Goal: Information Seeking & Learning: Find specific fact

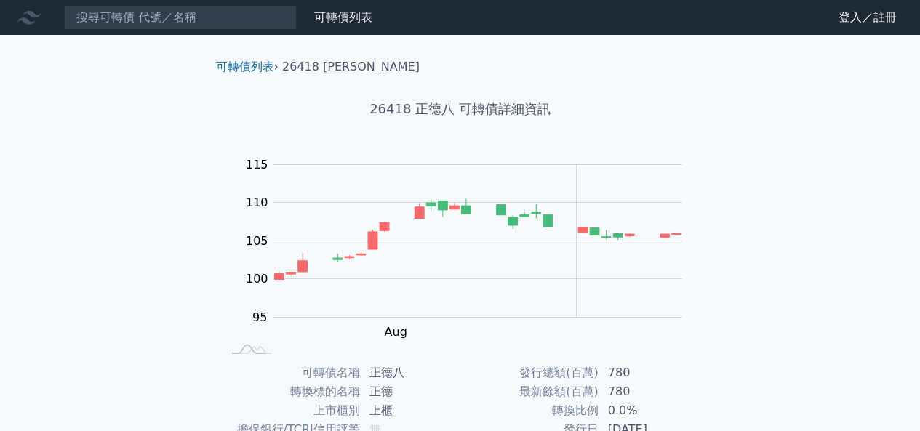
scroll to position [241, 0]
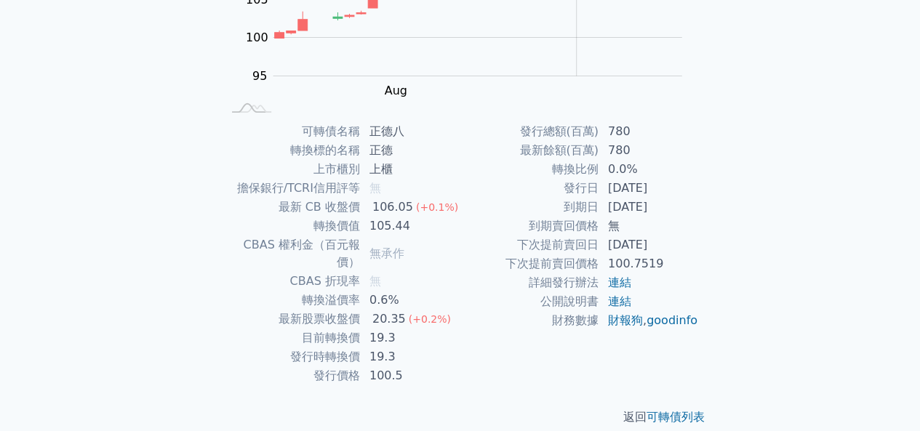
click at [744, 210] on div "可轉債列表 財務數據 可轉債列表 財務數據 登入／註冊 登入／註冊 可轉債列表 › 26418 正德八 26418 正德八 可轉債詳細資訊 Zoom Out …" at bounding box center [460, 104] width 920 height 691
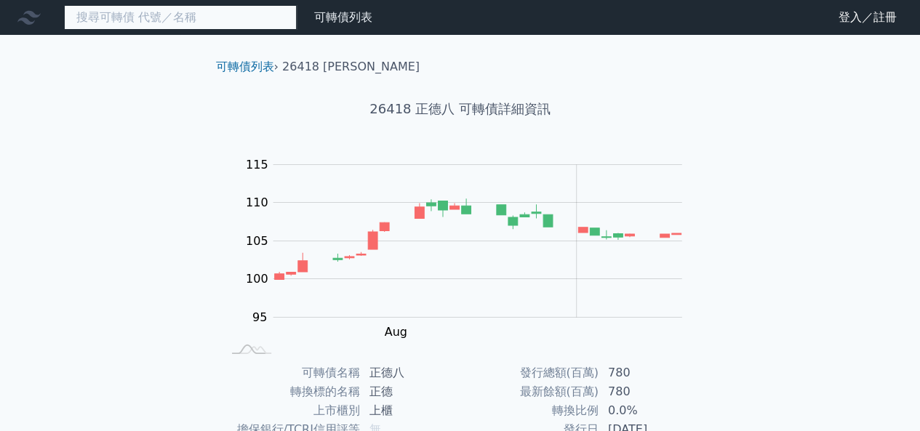
click at [231, 22] on input at bounding box center [180, 17] width 233 height 25
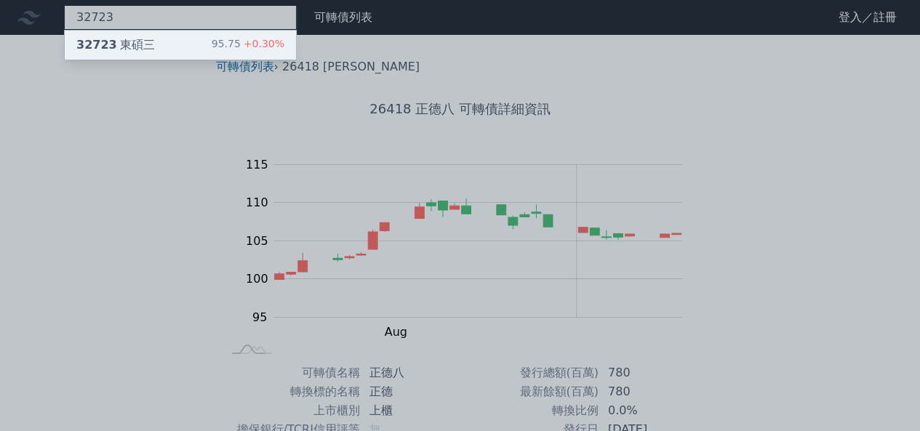
type input "32723"
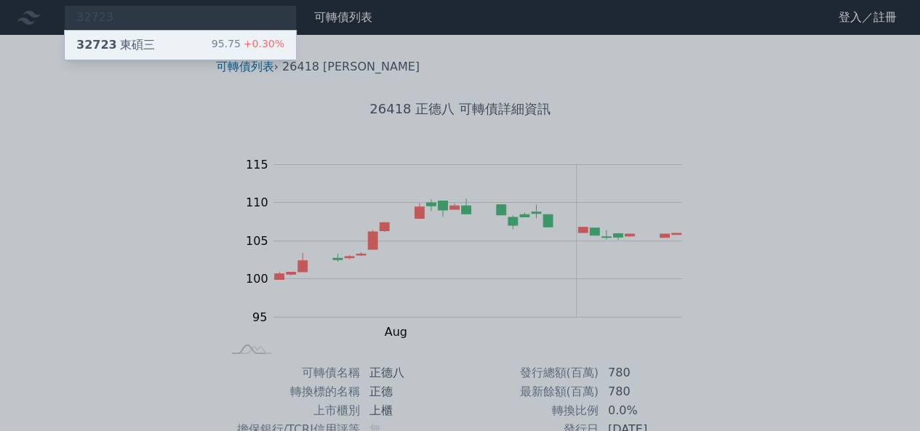
click at [212, 48] on div "32723 東碩三 95.75 +0.30%" at bounding box center [180, 45] width 231 height 29
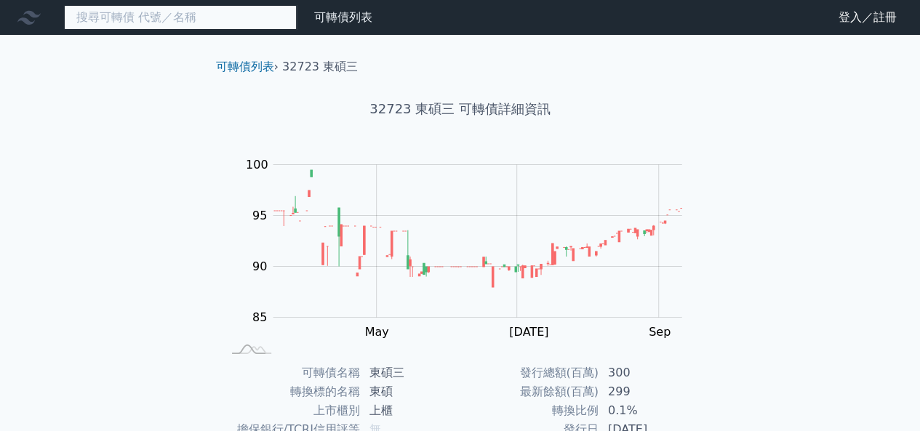
click at [199, 25] on input at bounding box center [180, 17] width 233 height 25
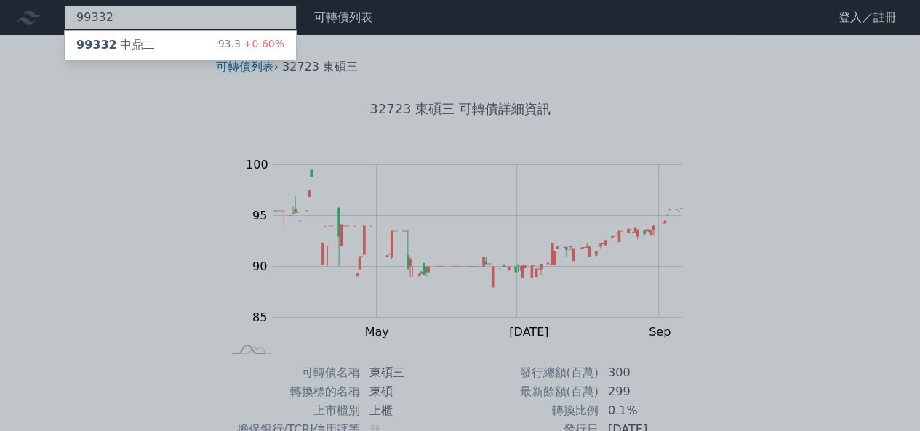
type input "99332"
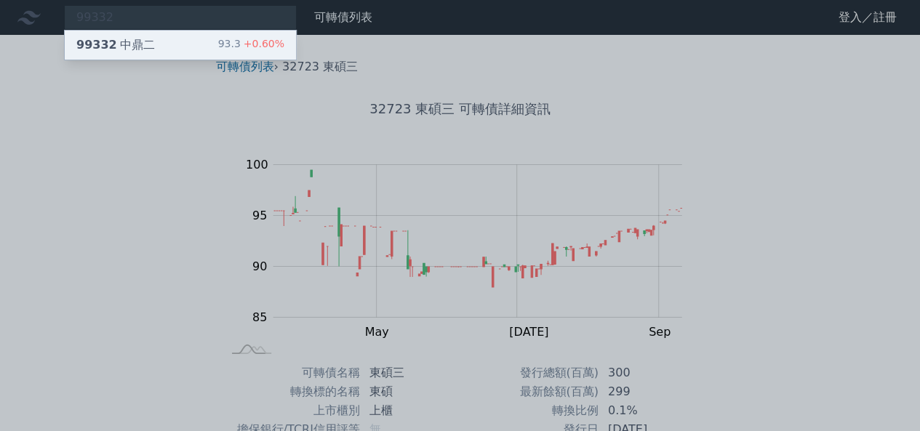
click at [201, 39] on div "99332 中鼎二 93.3 +0.60%" at bounding box center [180, 45] width 231 height 29
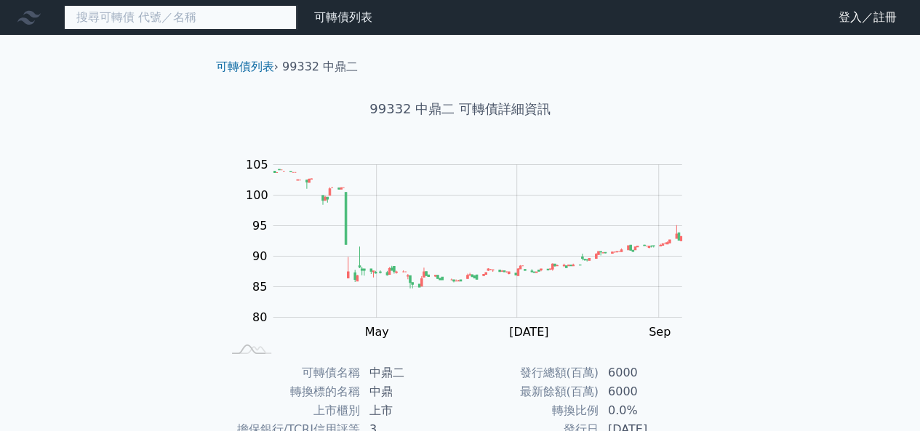
click at [177, 10] on input at bounding box center [180, 17] width 233 height 25
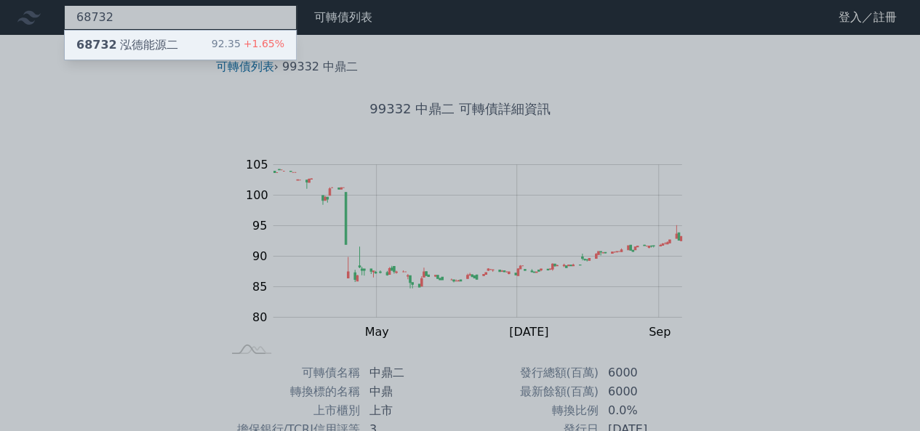
type input "68732"
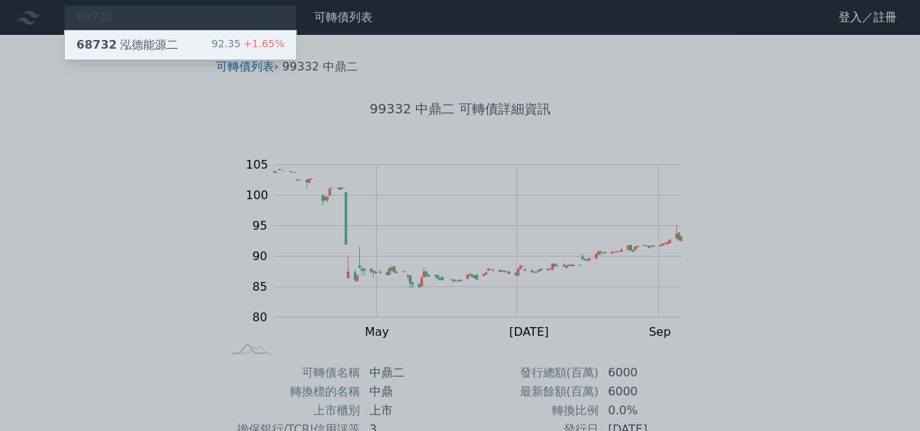
click at [179, 38] on div "68732 泓德能源二 92.35 +1.65%" at bounding box center [180, 45] width 231 height 29
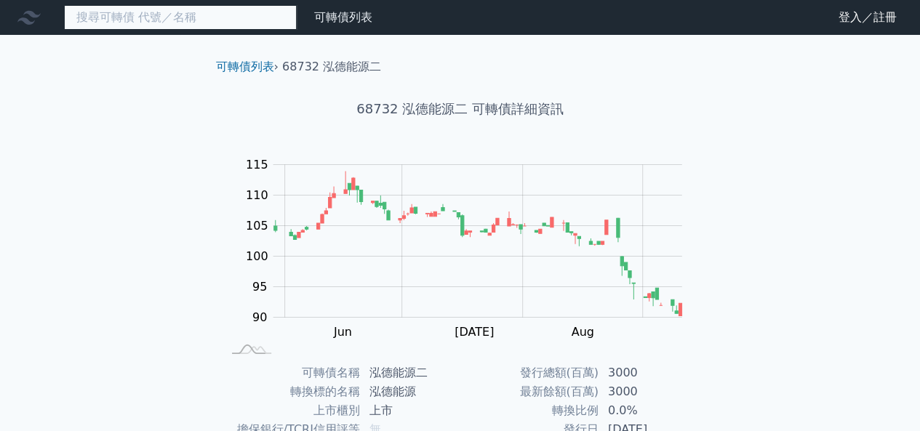
click at [268, 19] on input at bounding box center [180, 17] width 233 height 25
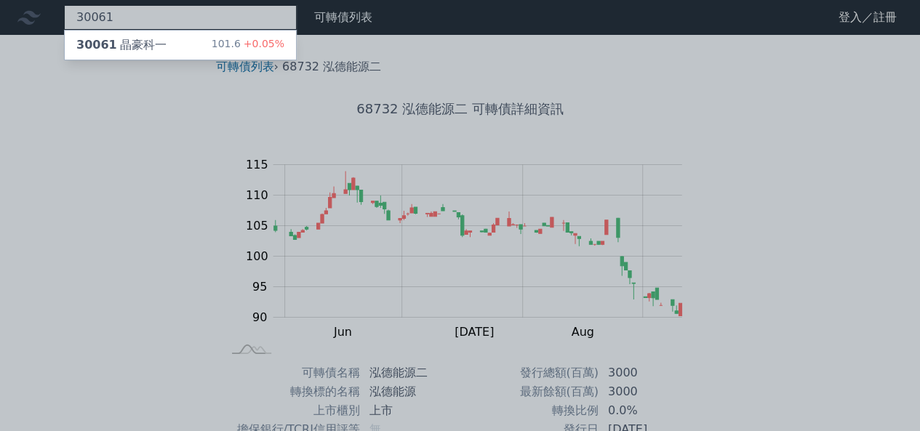
type input "30061"
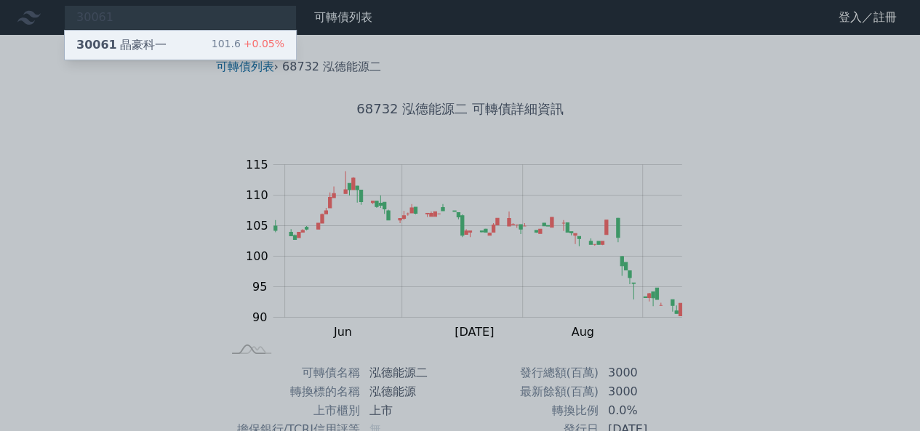
click at [256, 43] on span "+0.05%" at bounding box center [263, 44] width 44 height 12
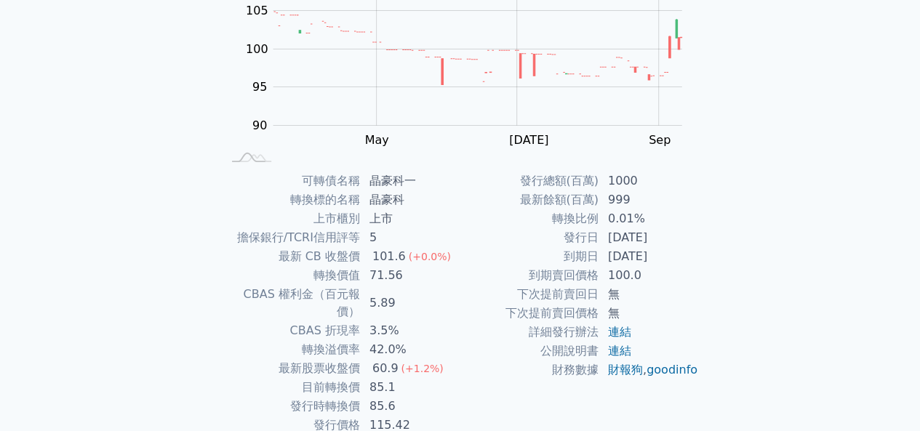
scroll to position [217, 0]
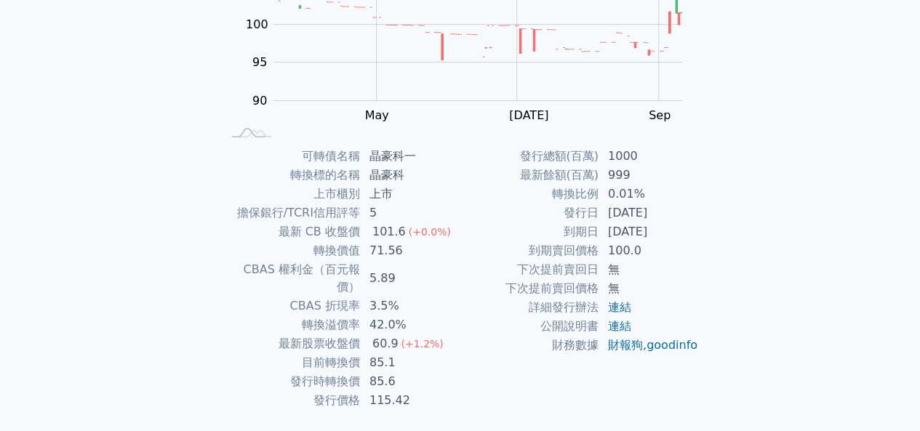
click at [835, 325] on div "可轉債列表 財務數據 可轉債列表 財務數據 登入／註冊 登入／註冊 可轉債列表 › 30061 晶豪科一 30061 晶豪科一 可轉債詳細資訊 Zoom Ou…" at bounding box center [460, 128] width 920 height 691
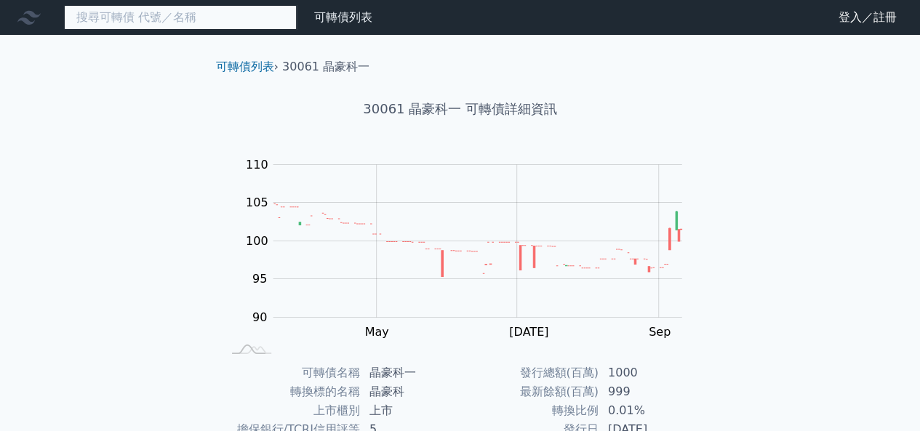
click at [186, 18] on input at bounding box center [180, 17] width 233 height 25
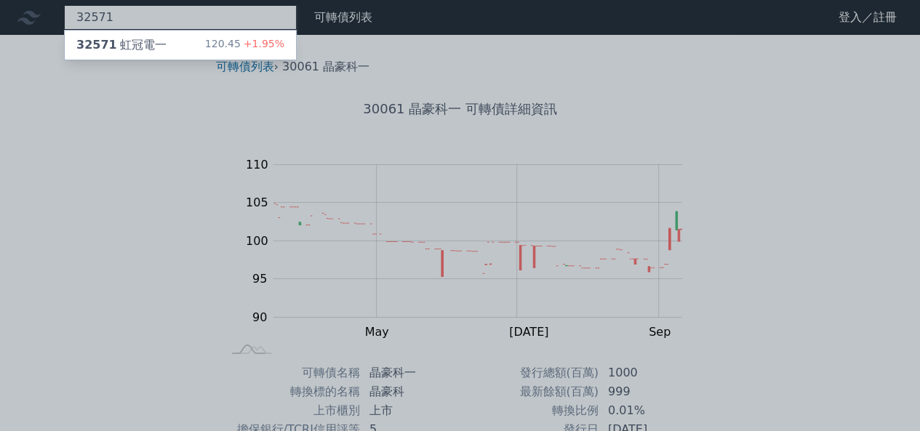
type input "32571"
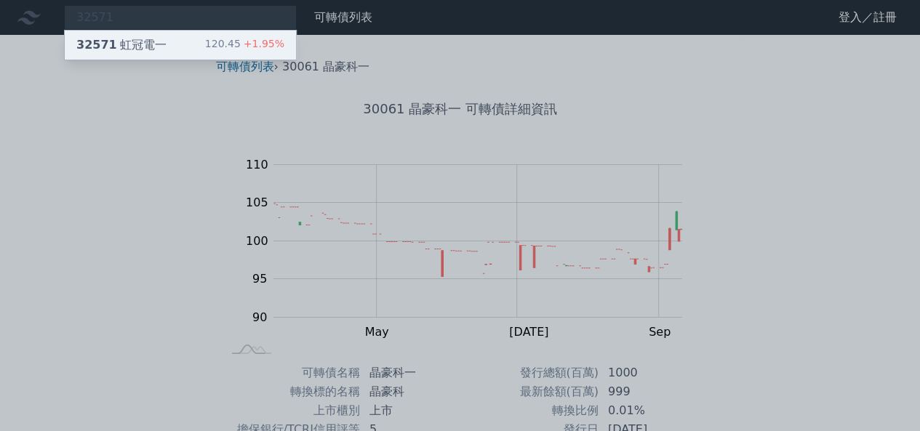
click at [208, 38] on div "32571 虹冠電一 120.45 +1.95%" at bounding box center [180, 45] width 231 height 29
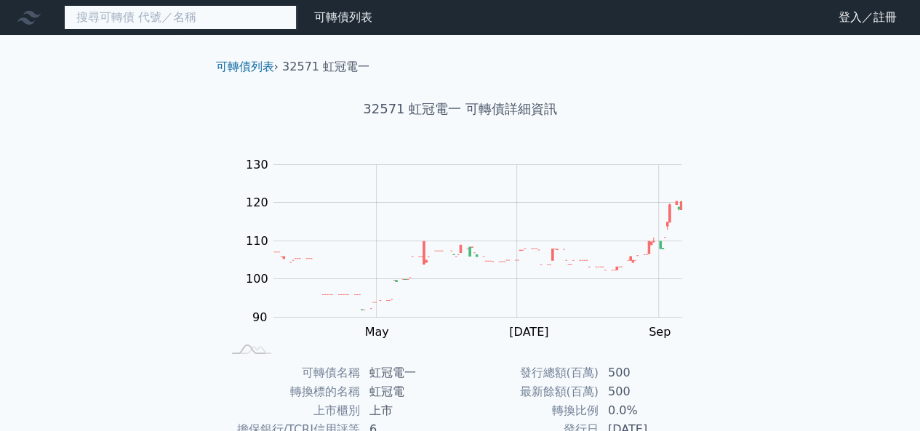
click at [236, 23] on input at bounding box center [180, 17] width 233 height 25
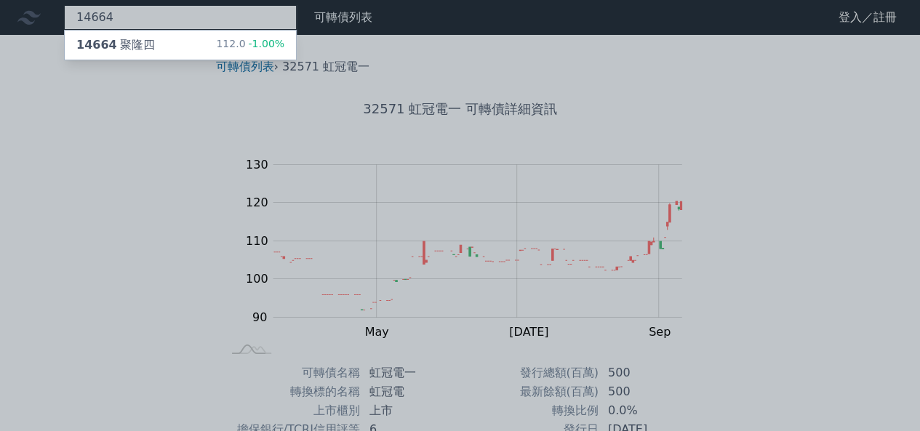
type input "14664"
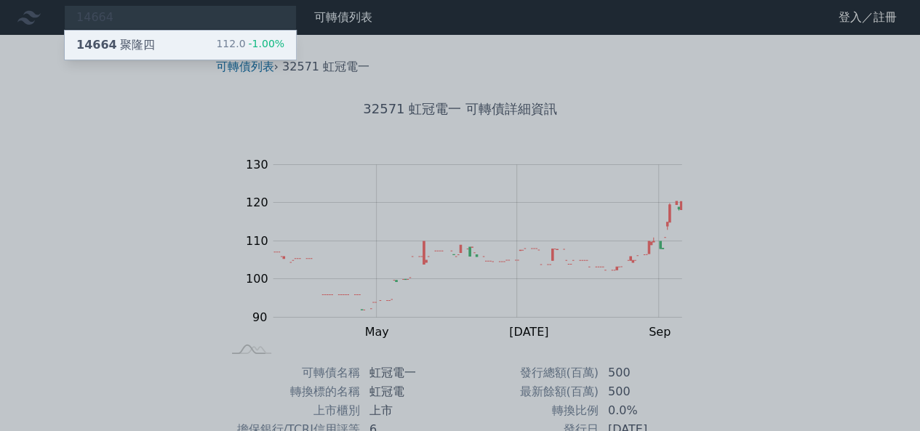
click at [228, 49] on div "112.0 -1.00%" at bounding box center [250, 44] width 68 height 17
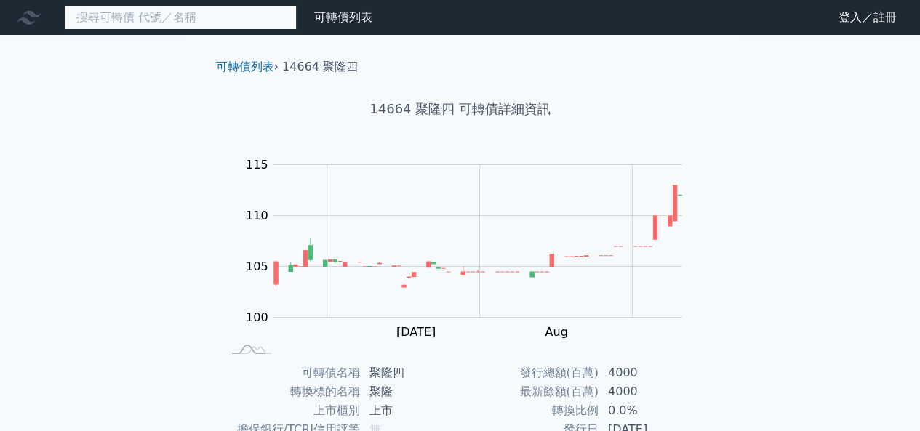
click at [193, 22] on input at bounding box center [180, 17] width 233 height 25
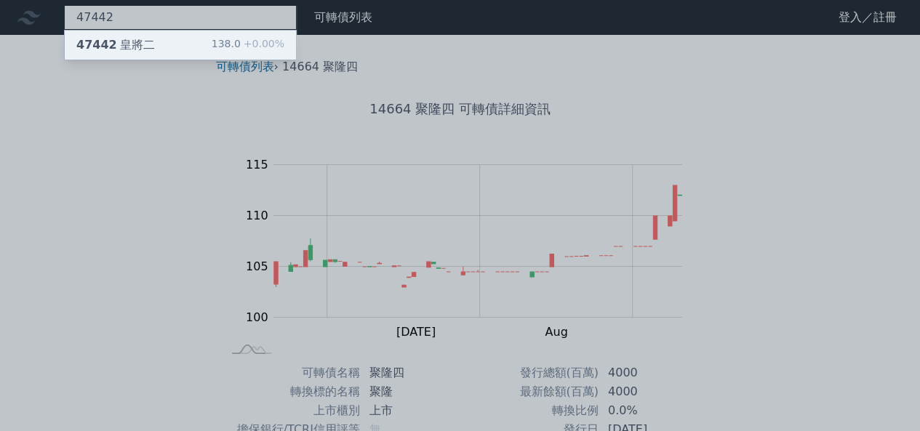
type input "47442"
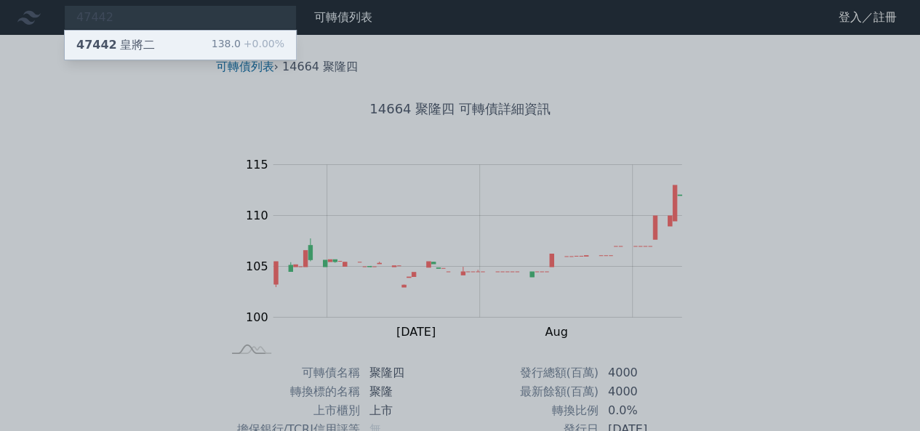
click at [188, 46] on div "47442 皇將二 138.0 +0.00%" at bounding box center [180, 45] width 231 height 29
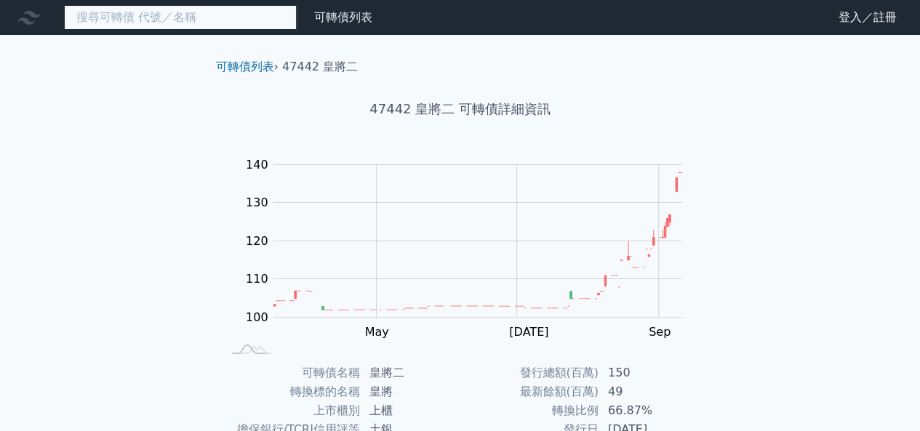
click at [222, 17] on input at bounding box center [180, 17] width 233 height 25
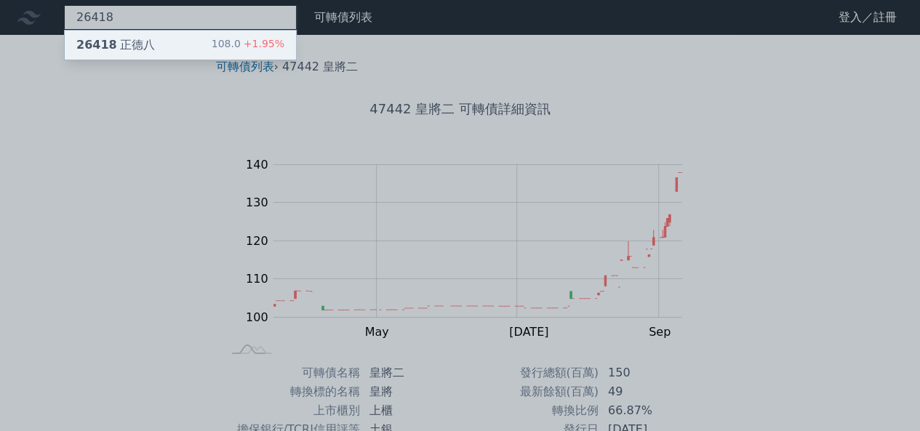
type input "26418"
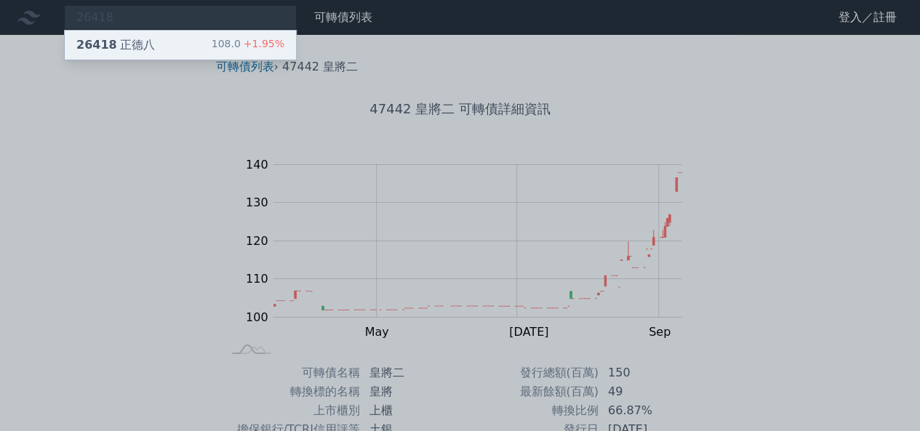
click at [217, 39] on div "26418 正德八 108.0 +1.95%" at bounding box center [180, 45] width 231 height 29
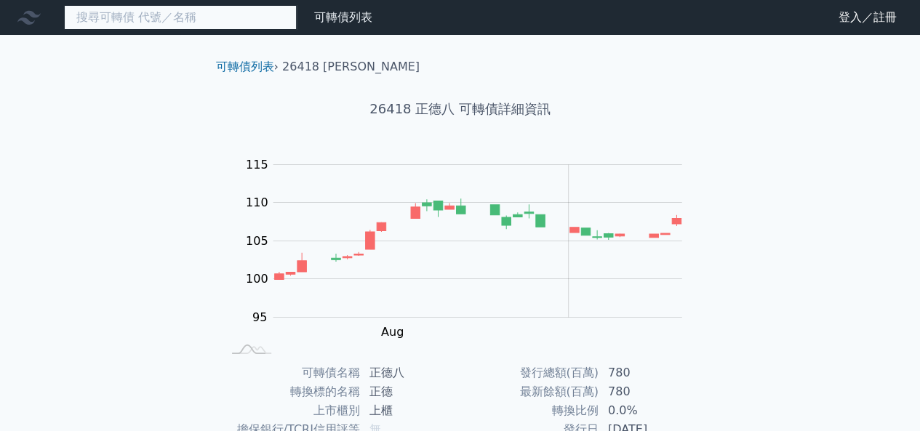
click at [189, 23] on input at bounding box center [180, 17] width 233 height 25
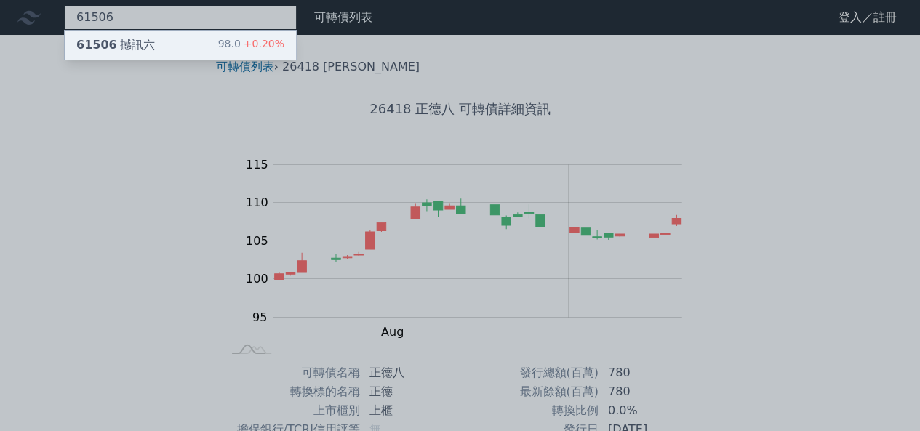
type input "61506"
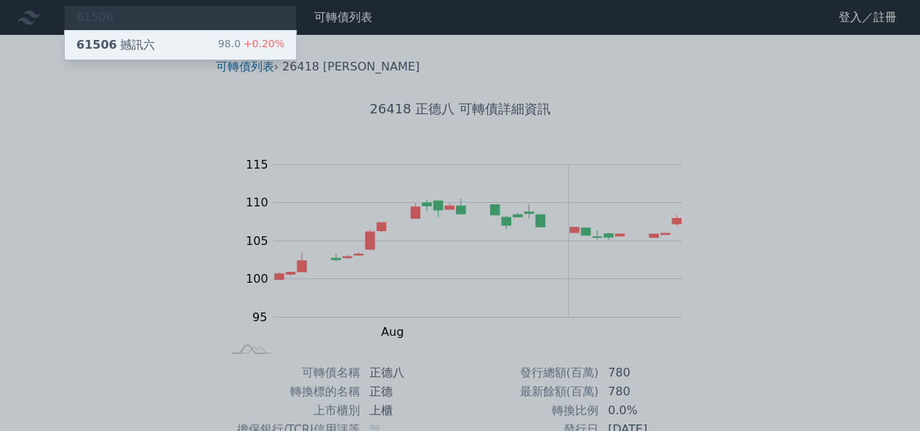
click at [193, 42] on div "61506 撼訊六 98.0 +0.20%" at bounding box center [180, 45] width 231 height 29
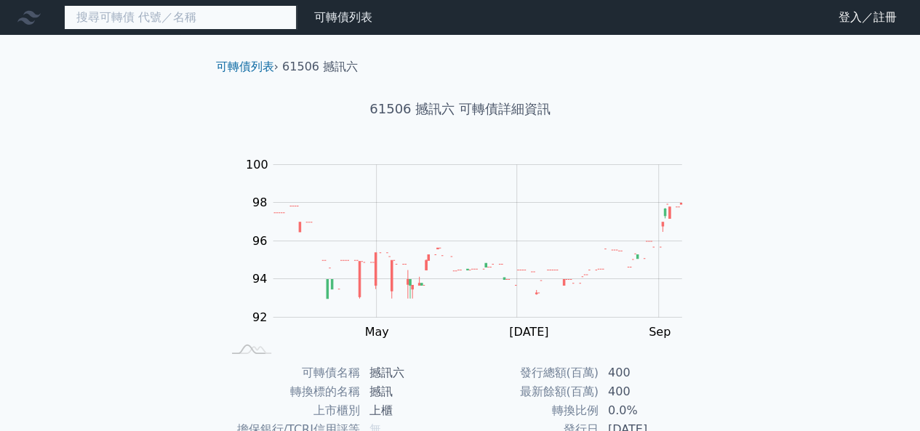
click at [231, 16] on input at bounding box center [180, 17] width 233 height 25
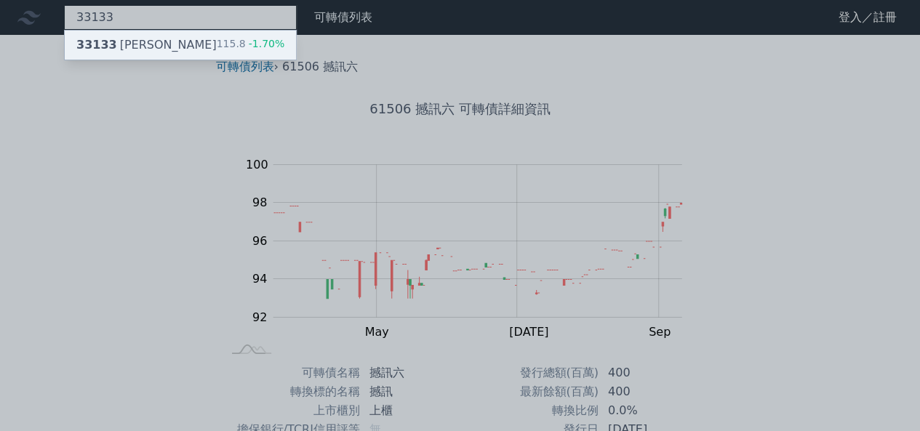
type input "33133"
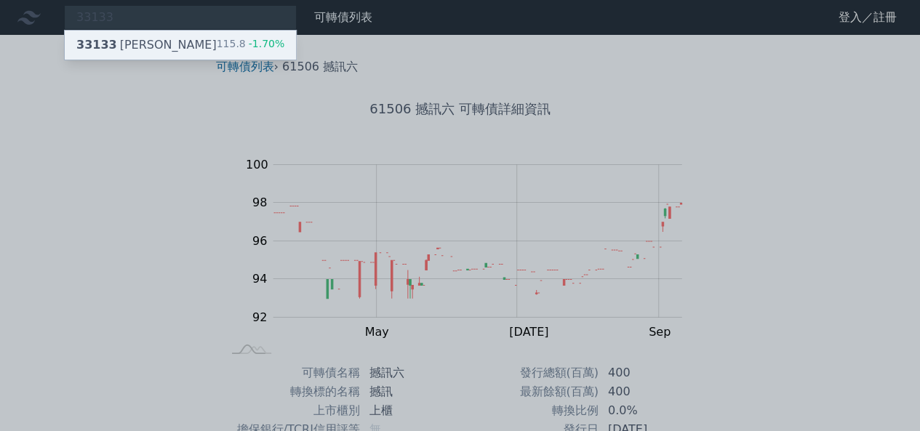
click at [224, 43] on div "115.8 -1.70%" at bounding box center [251, 44] width 68 height 17
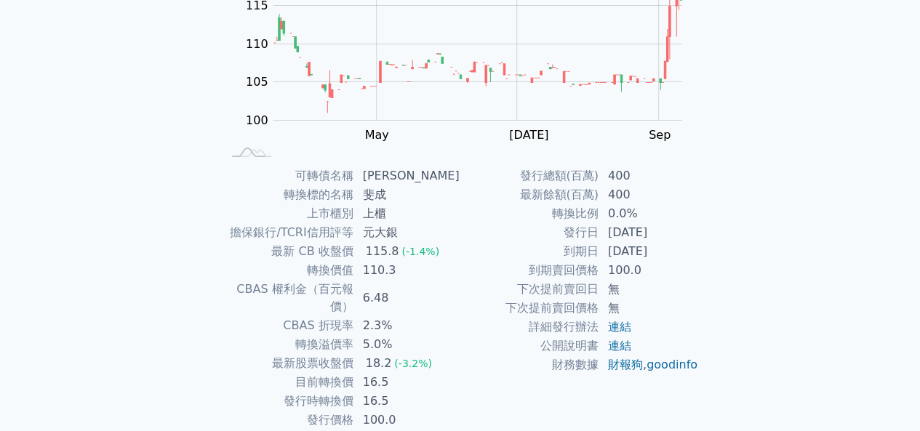
scroll to position [238, 0]
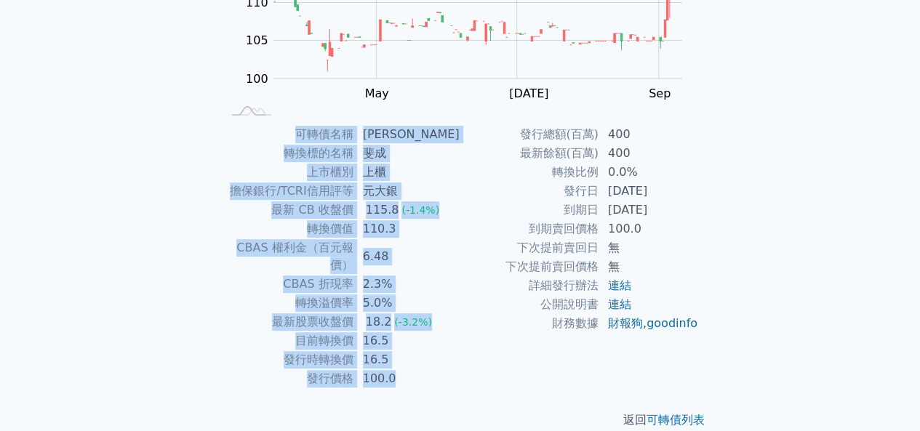
drag, startPoint x: 919, startPoint y: 178, endPoint x: 926, endPoint y: 65, distance: 113.7
click at [919, 40] on html "可轉債列表 財務數據 可轉債列表 財務數據 登入／註冊 登入／註冊 可轉債列表 › 33133 斐成三 33133 斐成三 可轉債詳細資訊 Zoom Out …" at bounding box center [460, 107] width 920 height 691
click at [898, 181] on div "可轉債列表 財務數據 可轉債列表 財務數據 登入／註冊 登入／註冊 可轉債列表 › 33133 斐成三 33133 斐成三 可轉債詳細資訊 Zoom Out …" at bounding box center [460, 107] width 920 height 691
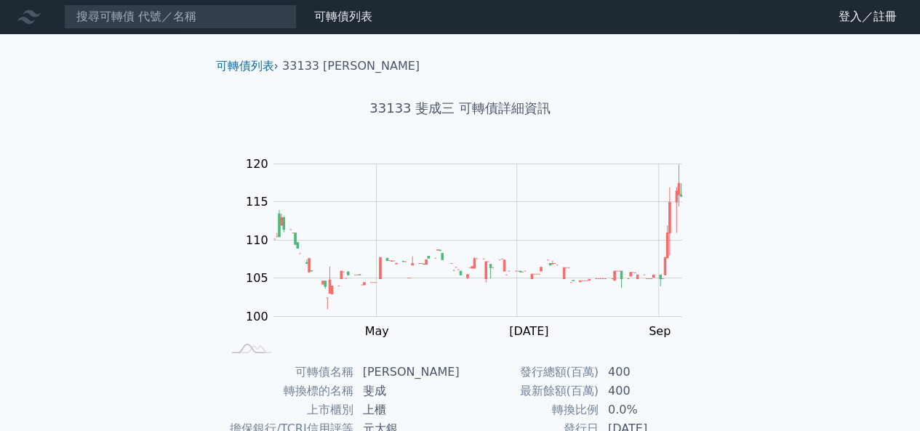
scroll to position [0, 0]
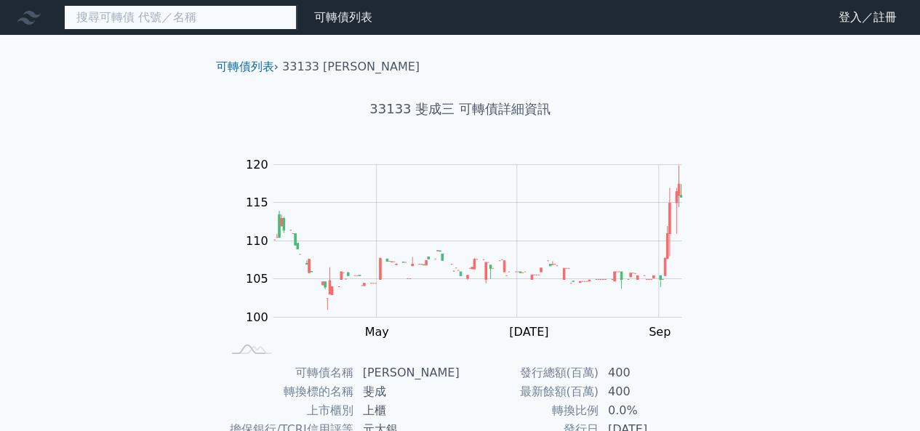
click at [227, 15] on input at bounding box center [180, 17] width 233 height 25
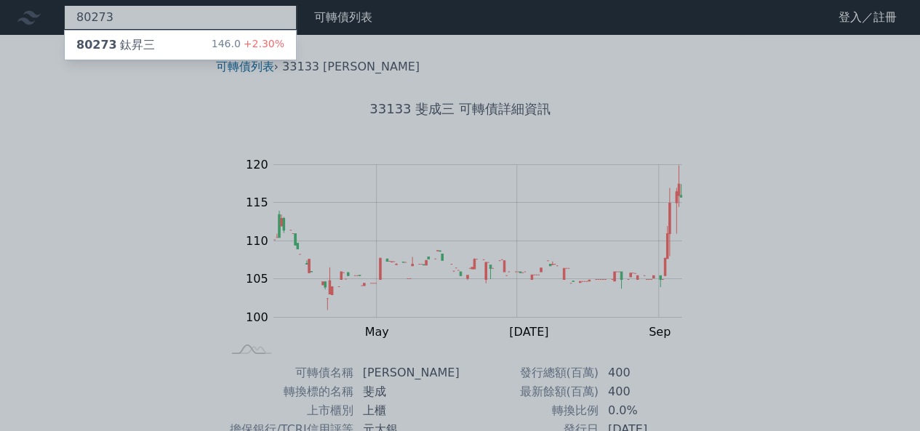
type input "80273"
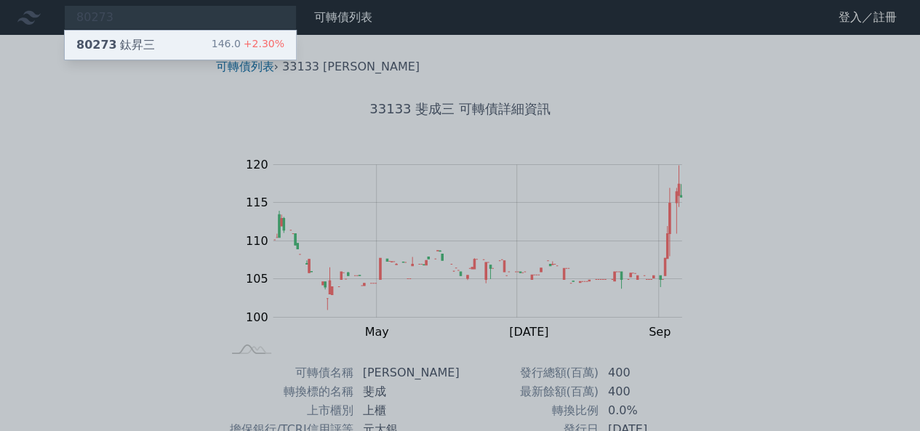
click at [220, 39] on div "146.0 +2.30%" at bounding box center [248, 44] width 73 height 17
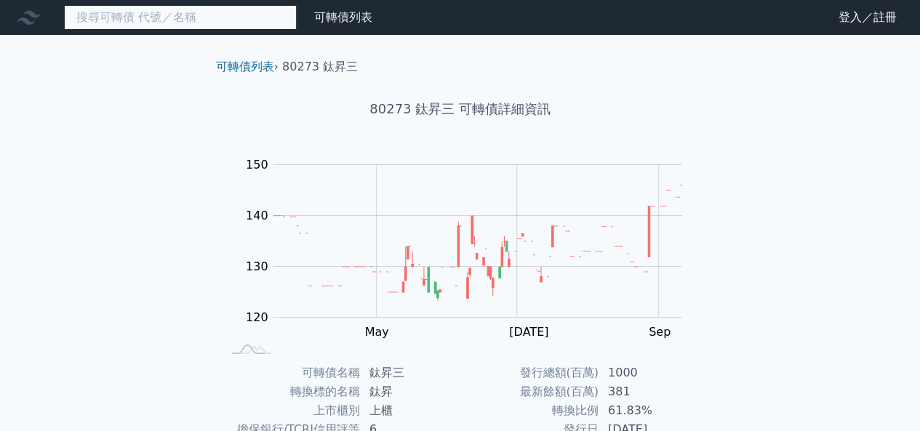
click at [202, 16] on input at bounding box center [180, 17] width 233 height 25
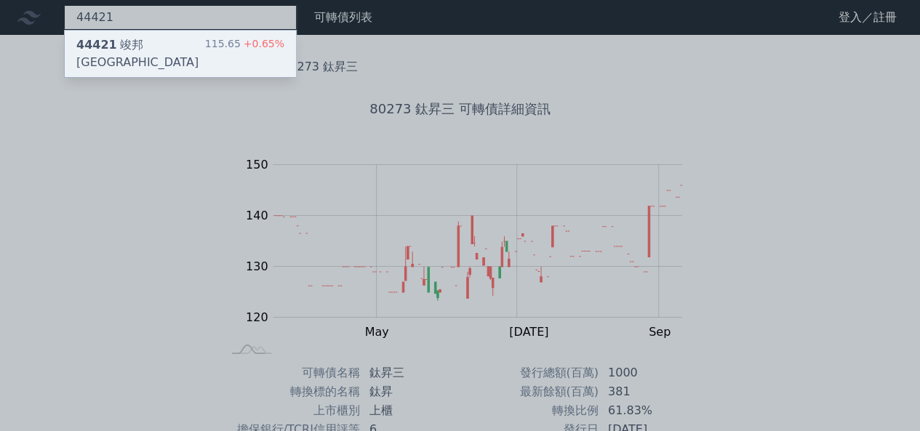
type input "44421"
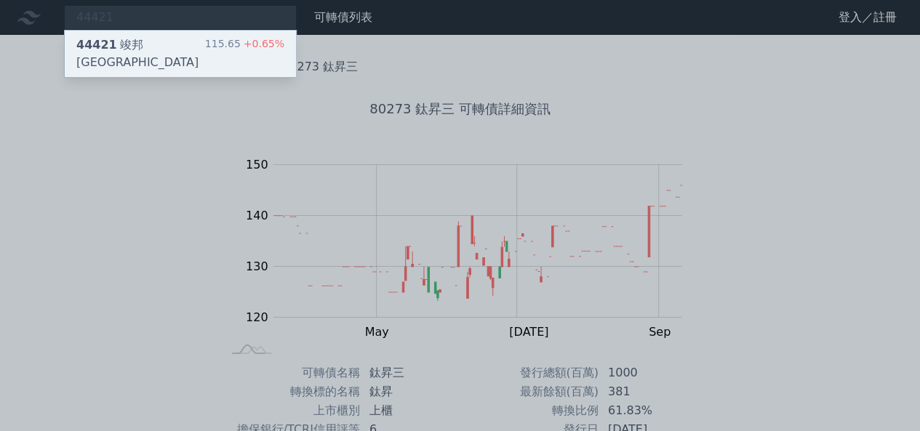
click at [199, 41] on div "44421 竣邦一KY 115.65 +0.65%" at bounding box center [180, 54] width 231 height 47
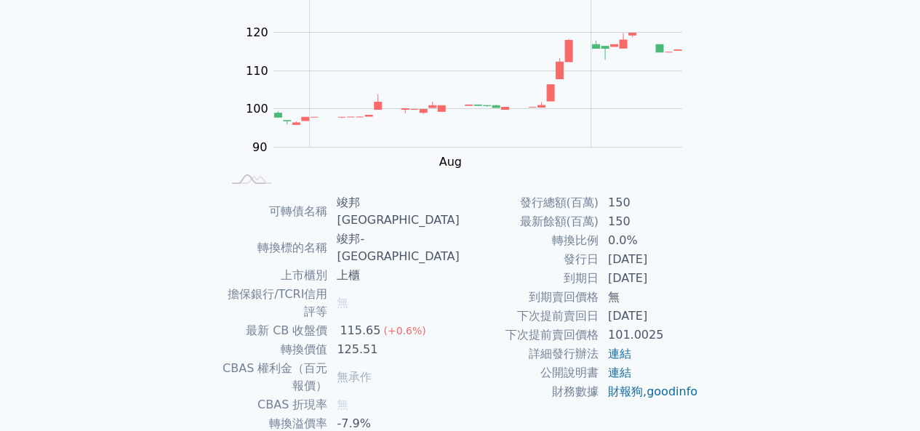
scroll to position [241, 0]
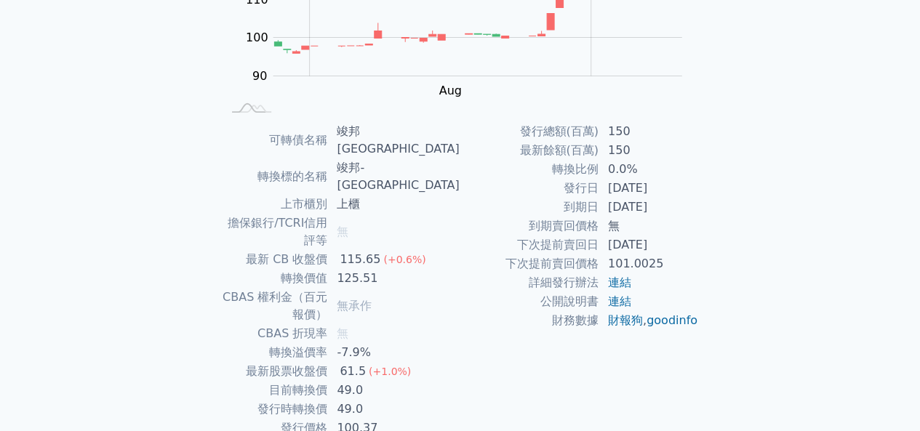
click at [314, 419] on td "發行價格" at bounding box center [275, 428] width 107 height 19
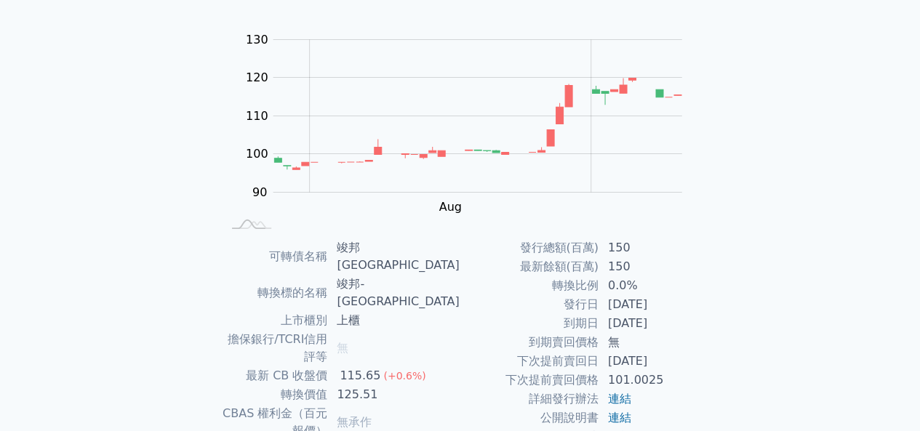
scroll to position [0, 0]
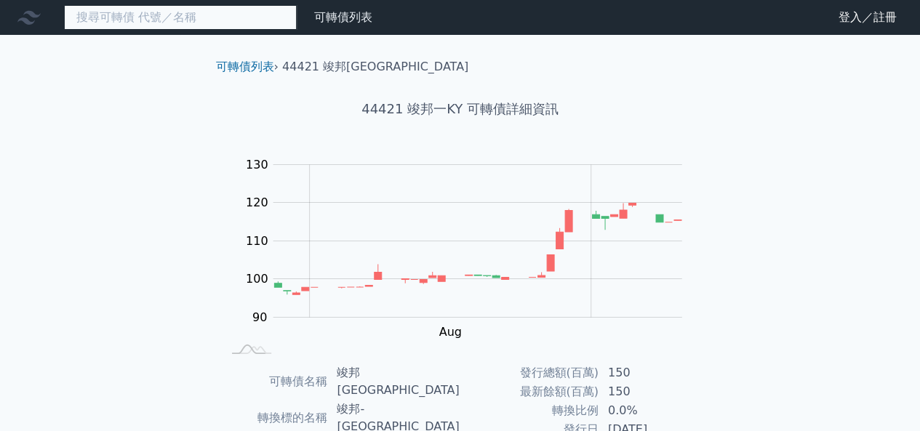
click at [204, 20] on input at bounding box center [180, 17] width 233 height 25
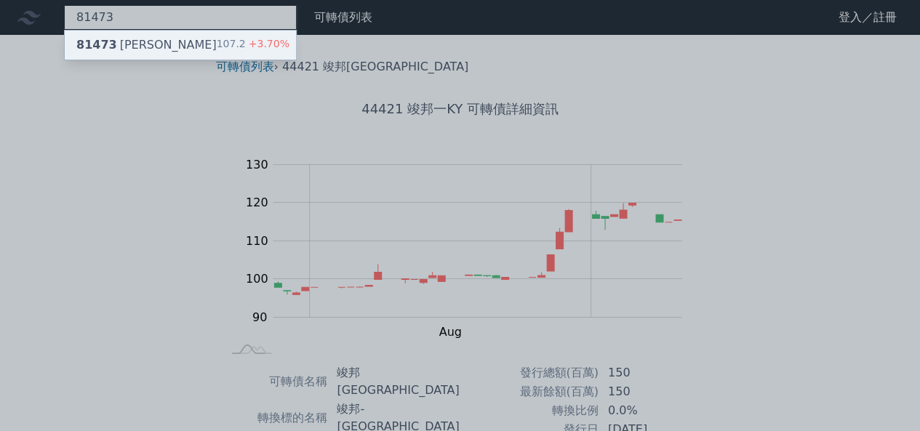
type input "81473"
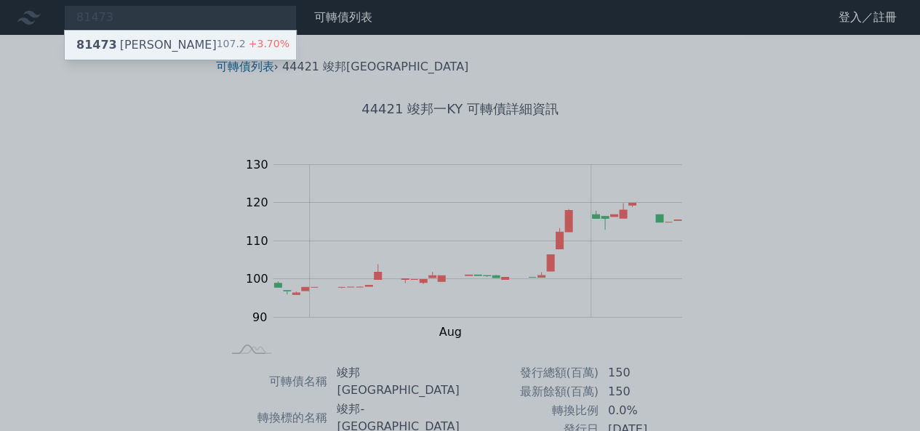
click at [209, 37] on div "81473 正淩三 107.2 +3.70%" at bounding box center [180, 45] width 231 height 29
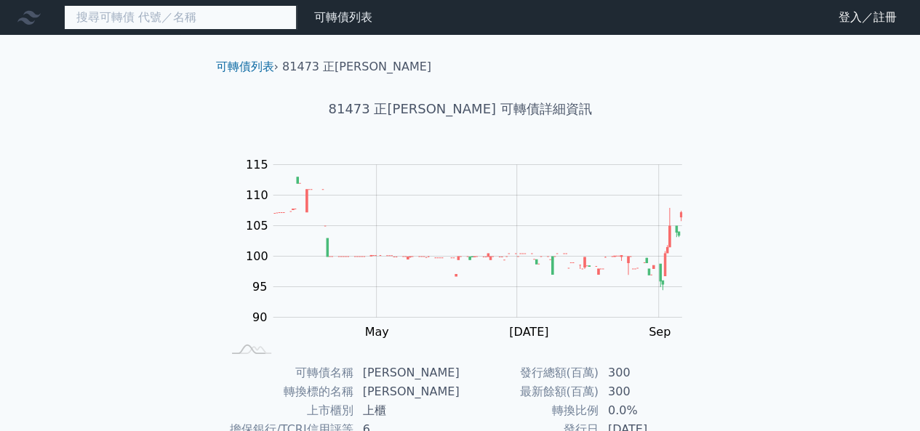
click at [270, 18] on input at bounding box center [180, 17] width 233 height 25
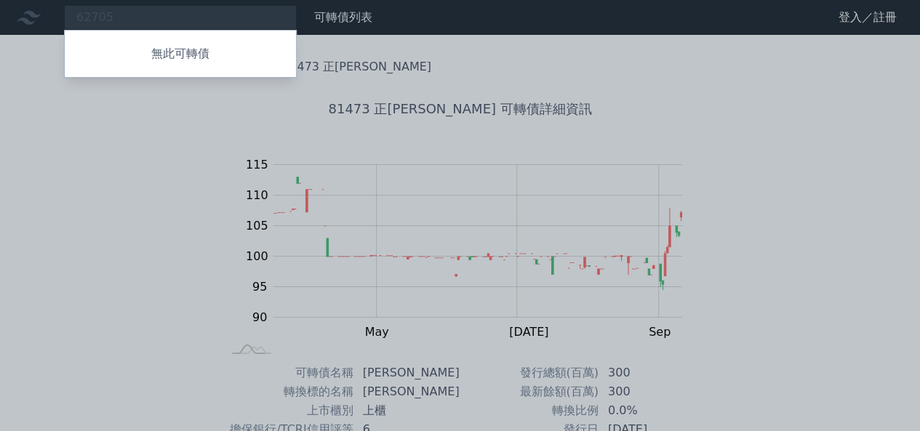
drag, startPoint x: 206, startPoint y: 16, endPoint x: 49, endPoint y: 18, distance: 157.1
click at [49, 18] on div at bounding box center [460, 215] width 920 height 431
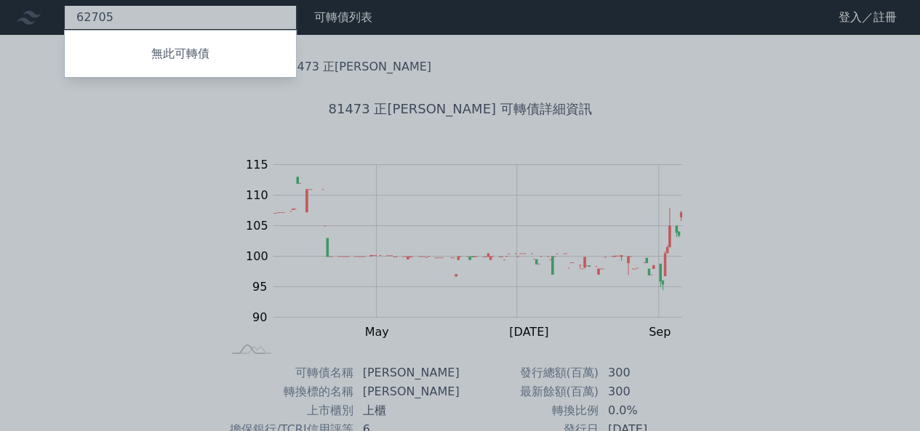
drag, startPoint x: 122, startPoint y: 23, endPoint x: 39, endPoint y: 17, distance: 83.8
click at [64, 17] on div "62705 無此可轉債" at bounding box center [180, 17] width 233 height 25
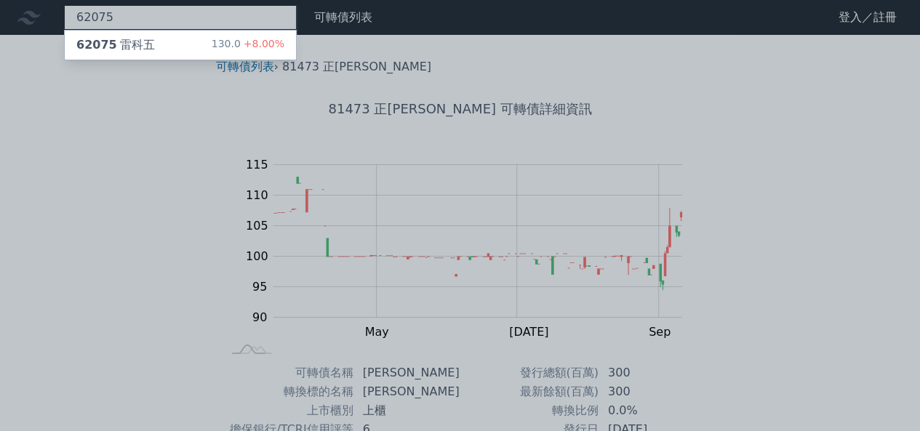
type input "62075"
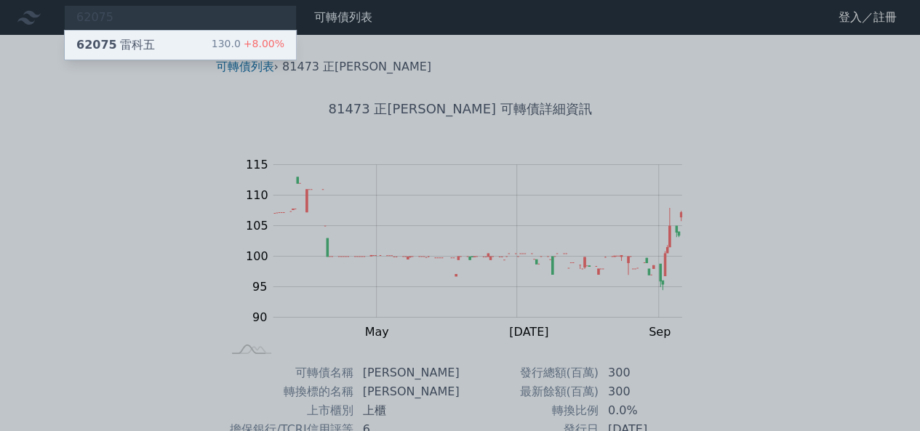
click at [124, 41] on div "62075 雷科五" at bounding box center [115, 44] width 79 height 17
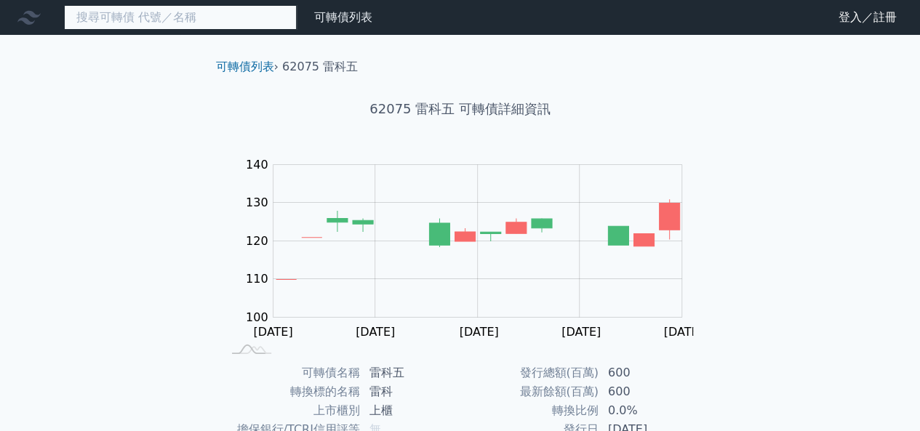
click at [241, 20] on input at bounding box center [180, 17] width 233 height 25
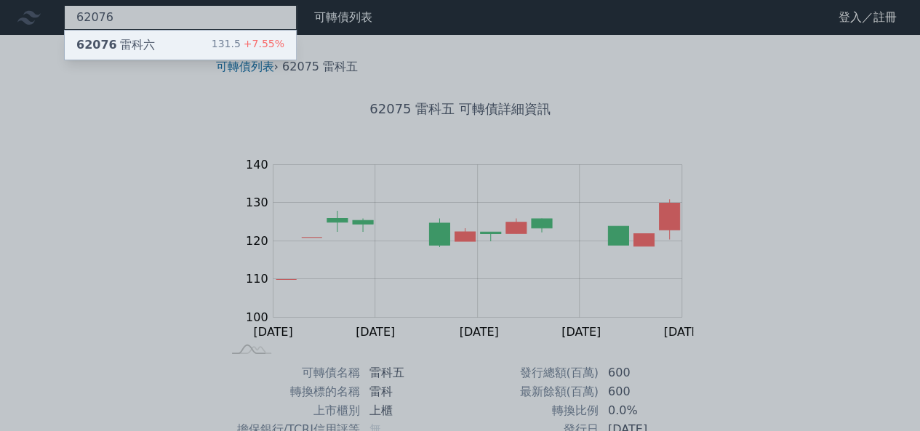
type input "62076"
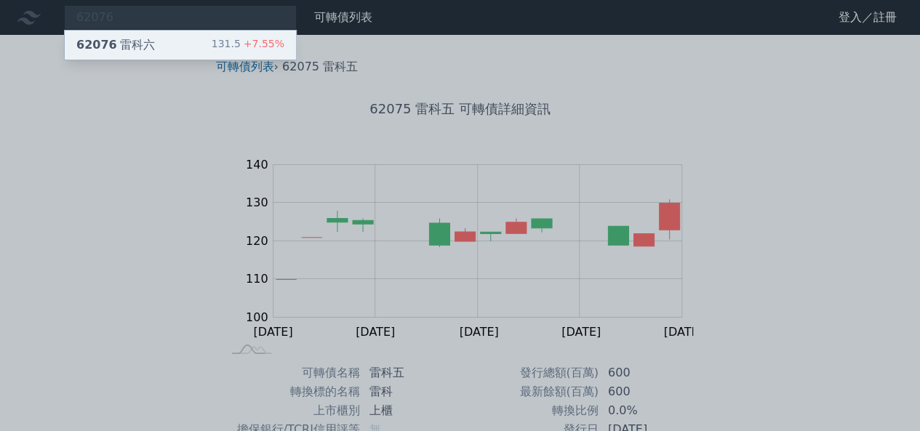
click at [268, 33] on div "62076 雷科六 131.5 +7.55%" at bounding box center [180, 45] width 231 height 29
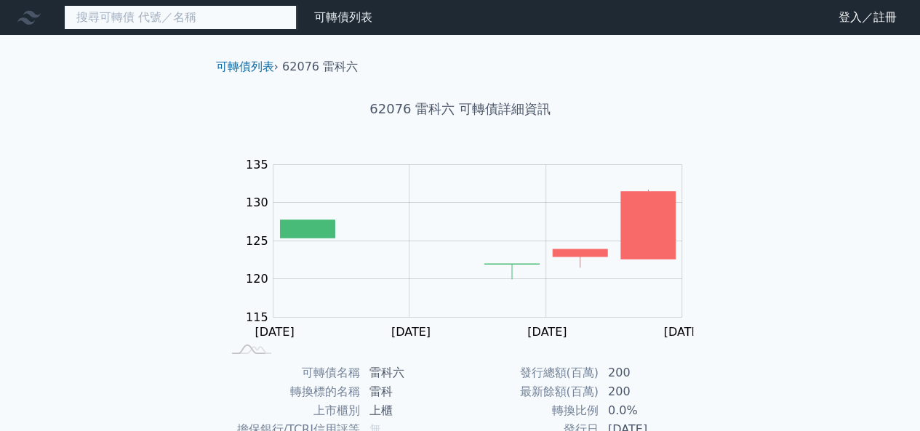
click at [262, 25] on input at bounding box center [180, 17] width 233 height 25
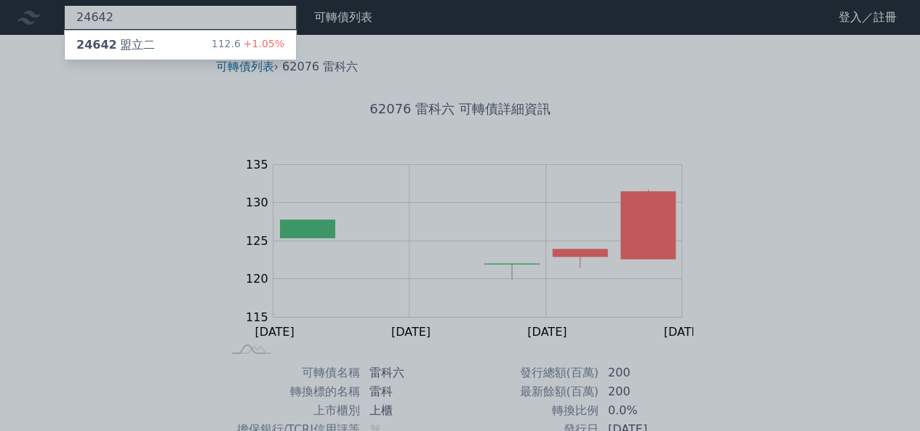
type input "24642"
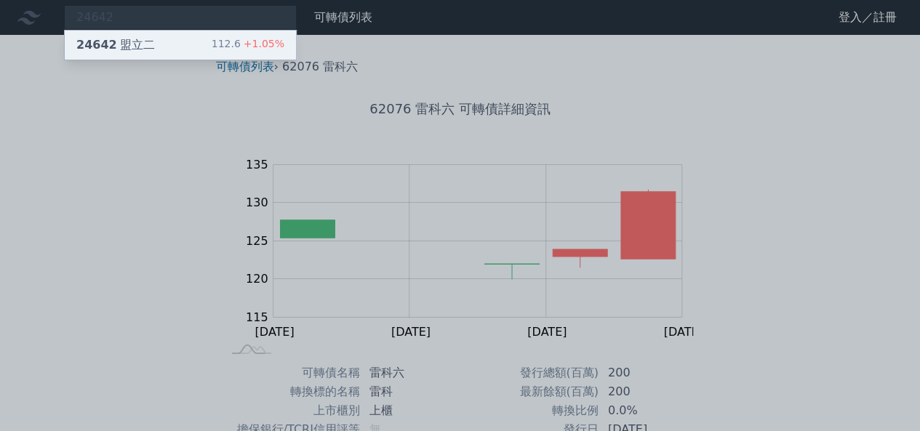
click at [260, 38] on span "+1.05%" at bounding box center [263, 44] width 44 height 12
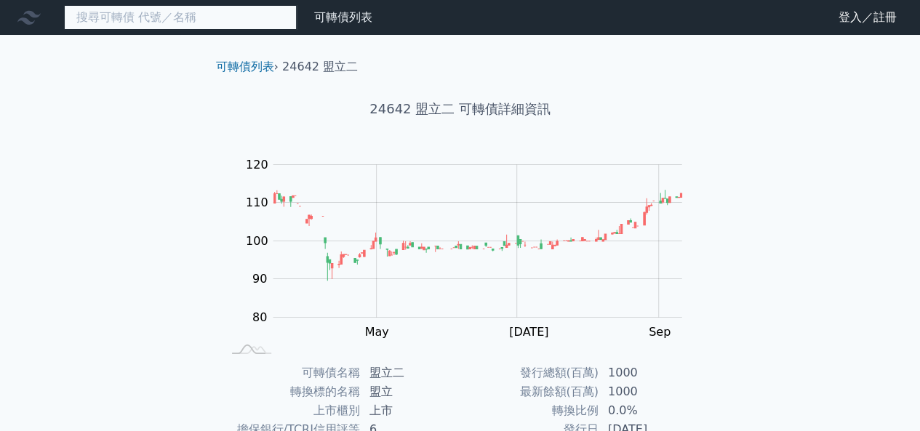
click at [188, 23] on input at bounding box center [180, 17] width 233 height 25
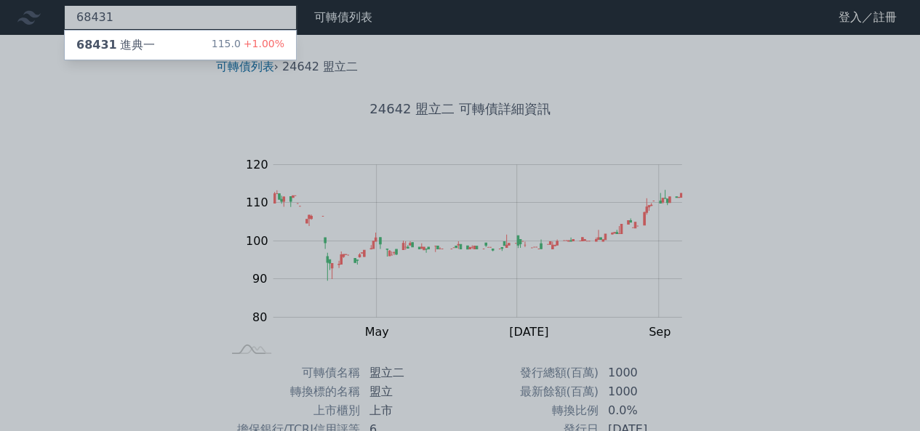
type input "68431"
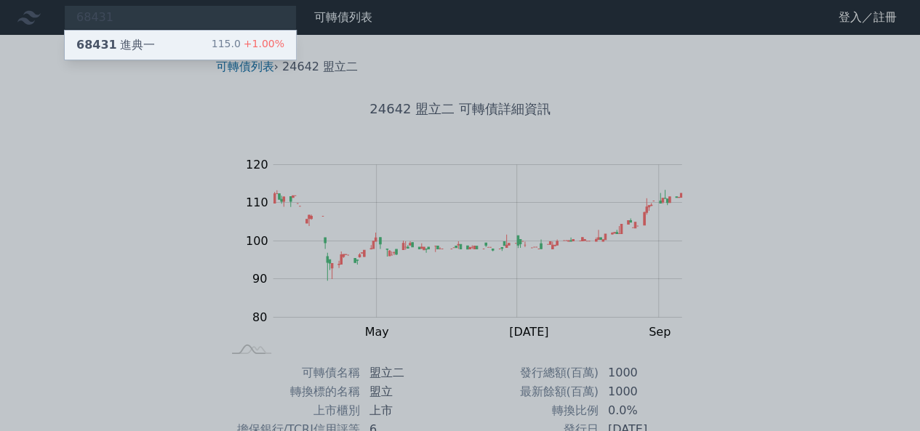
click at [192, 39] on div "68431 進典一 115.0 +1.00%" at bounding box center [180, 45] width 231 height 29
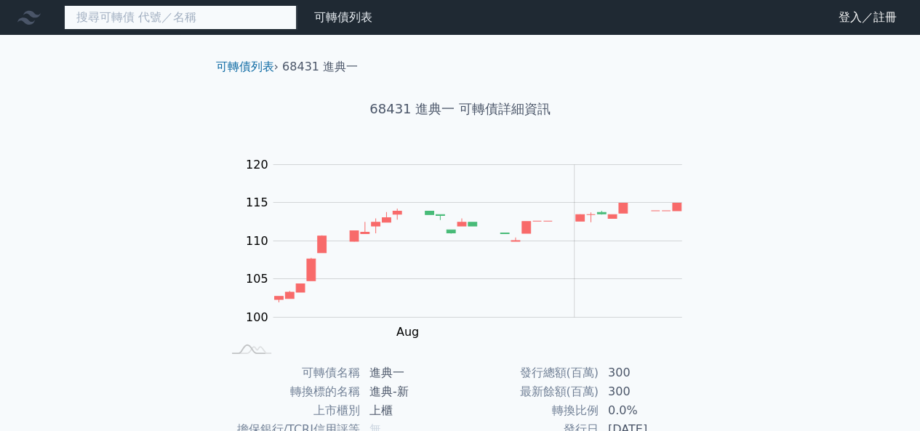
click at [215, 14] on input at bounding box center [180, 17] width 233 height 25
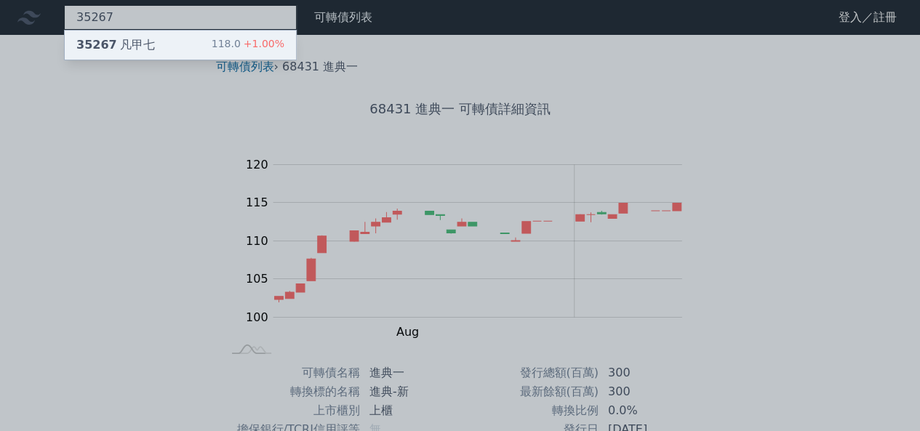
type input "35267"
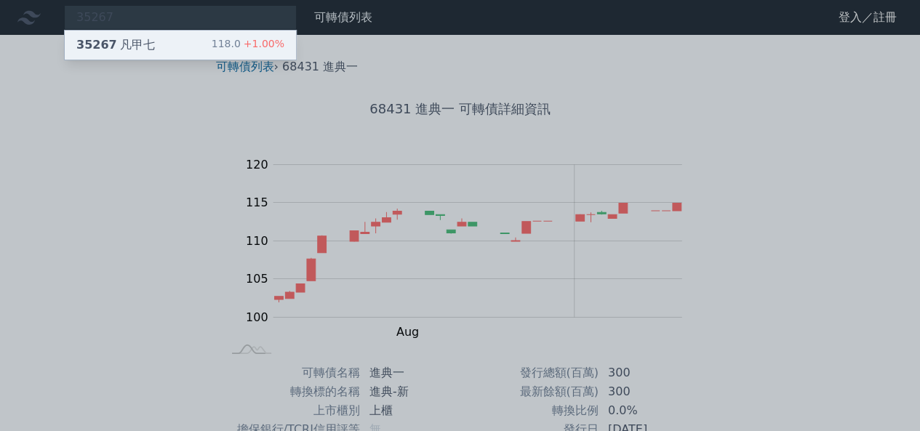
click at [217, 37] on div "35267 凡甲七 118.0 +1.00%" at bounding box center [180, 45] width 231 height 29
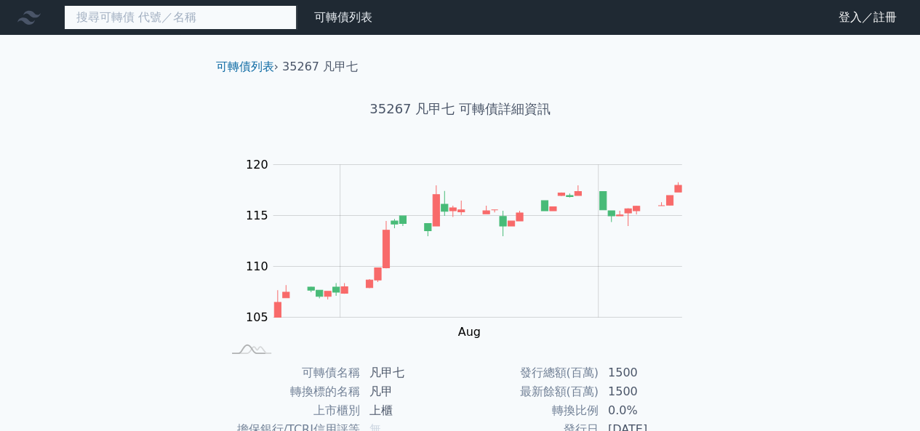
click at [214, 26] on input at bounding box center [180, 17] width 233 height 25
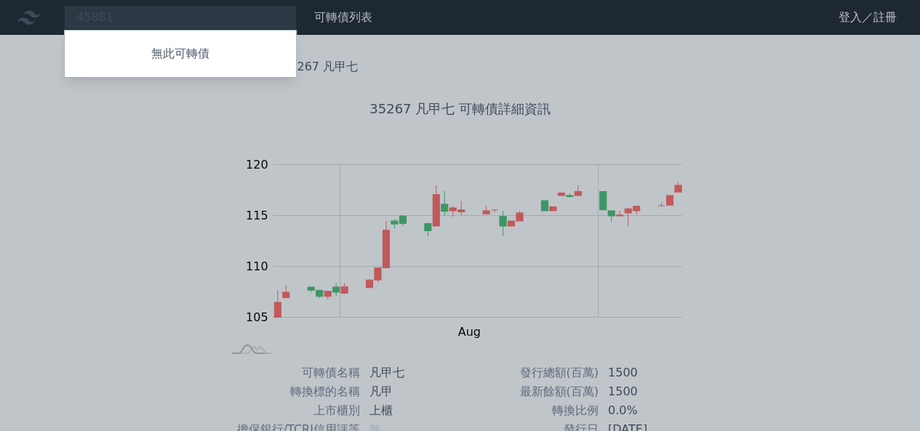
drag, startPoint x: 183, startPoint y: 23, endPoint x: 82, endPoint y: 18, distance: 100.4
click at [82, 18] on div at bounding box center [460, 215] width 920 height 431
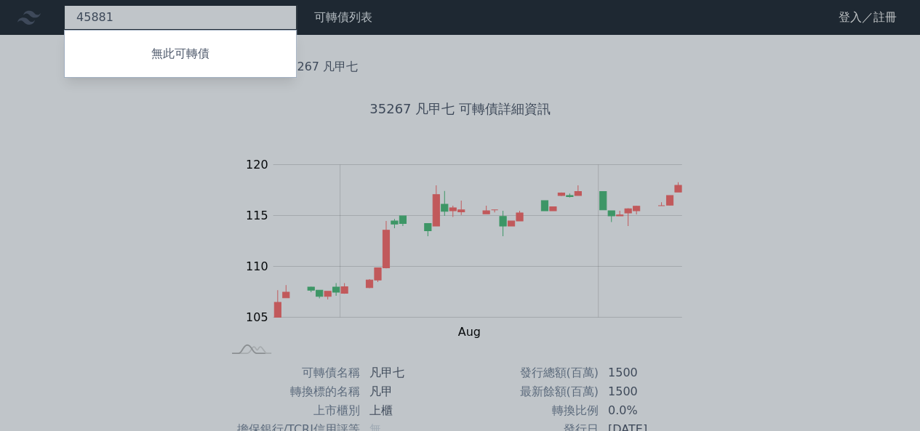
drag, startPoint x: 131, startPoint y: 23, endPoint x: 42, endPoint y: 19, distance: 88.8
click at [64, 19] on div "45881 無此可轉債" at bounding box center [180, 17] width 233 height 25
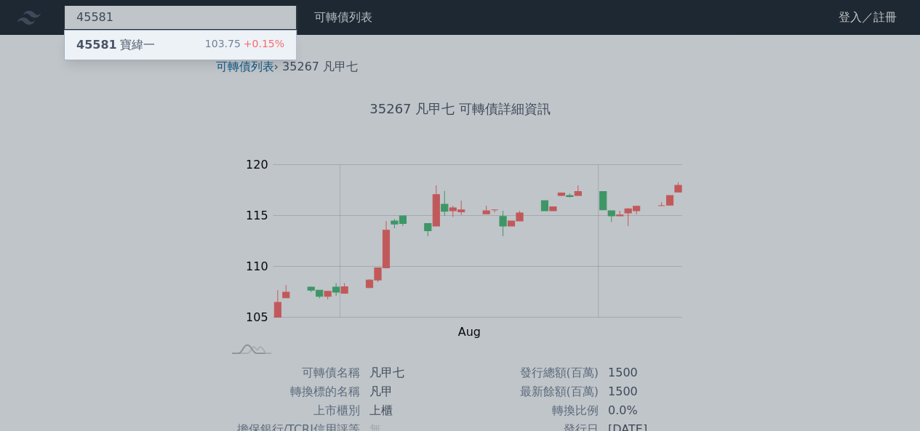
type input "45581"
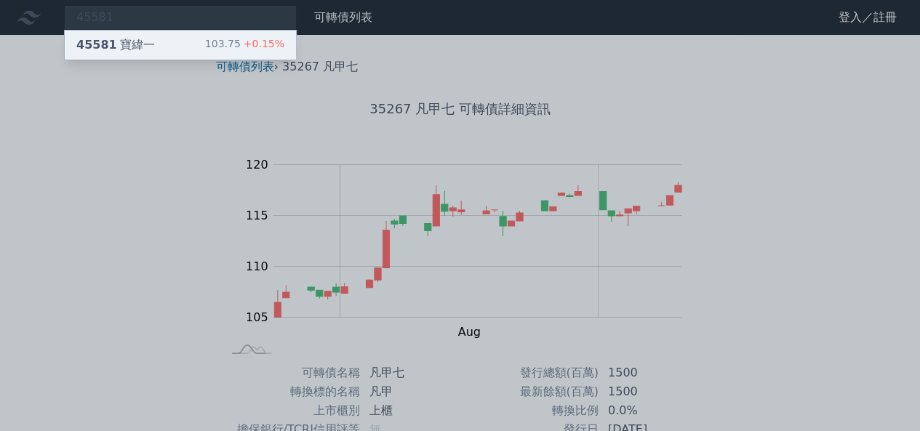
click at [121, 41] on div "45581 寶緯一" at bounding box center [115, 44] width 79 height 17
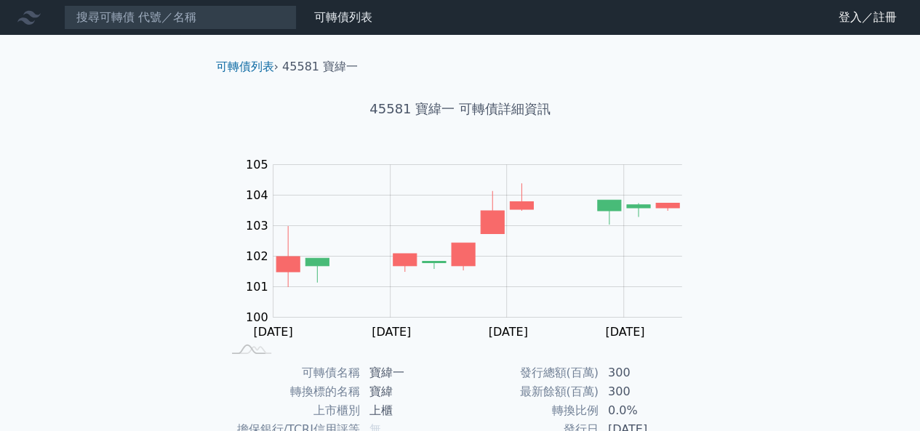
scroll to position [241, 0]
